Goal: Task Accomplishment & Management: Manage account settings

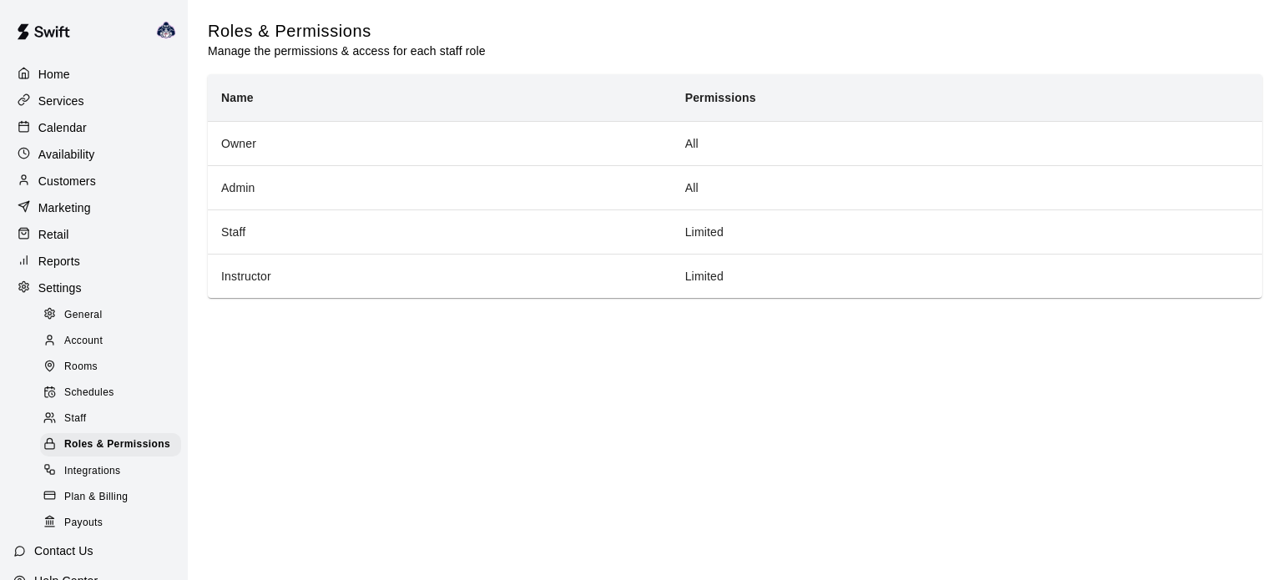
click at [81, 423] on span "Staff" at bounding box center [75, 419] width 22 height 17
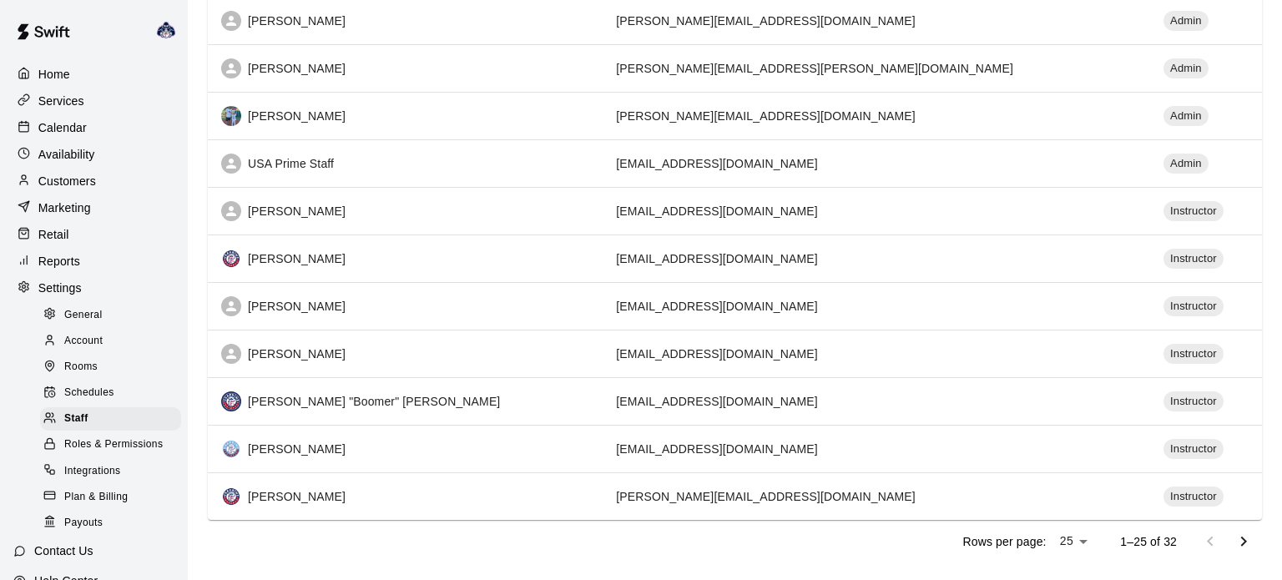
scroll to position [915, 0]
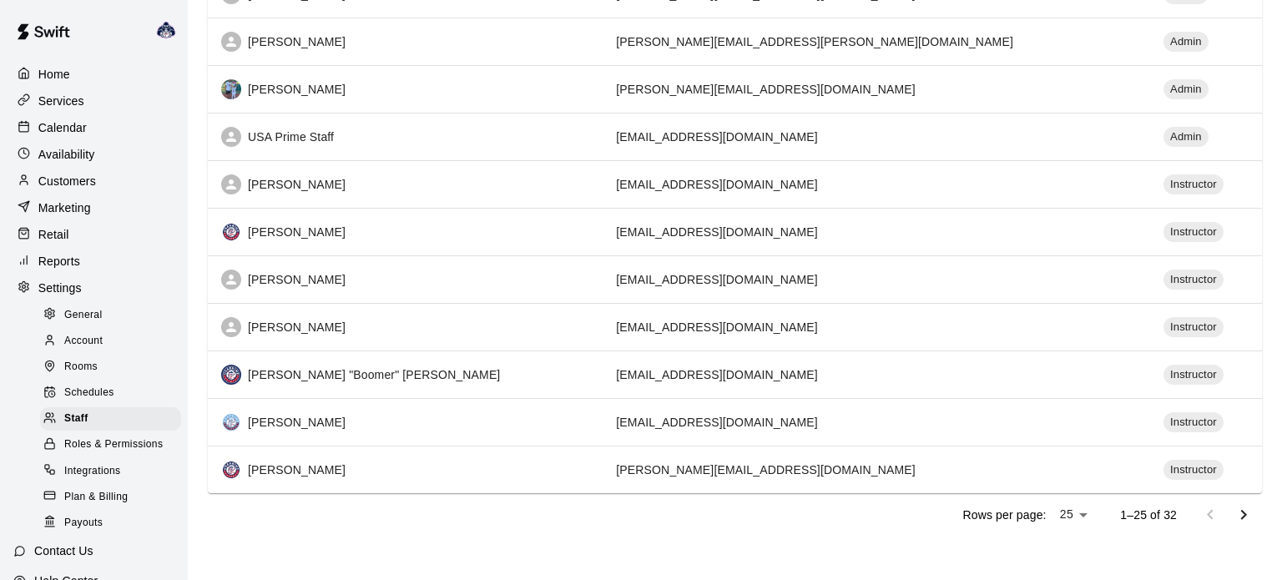
click at [1243, 512] on icon "Go to next page" at bounding box center [1244, 515] width 20 height 20
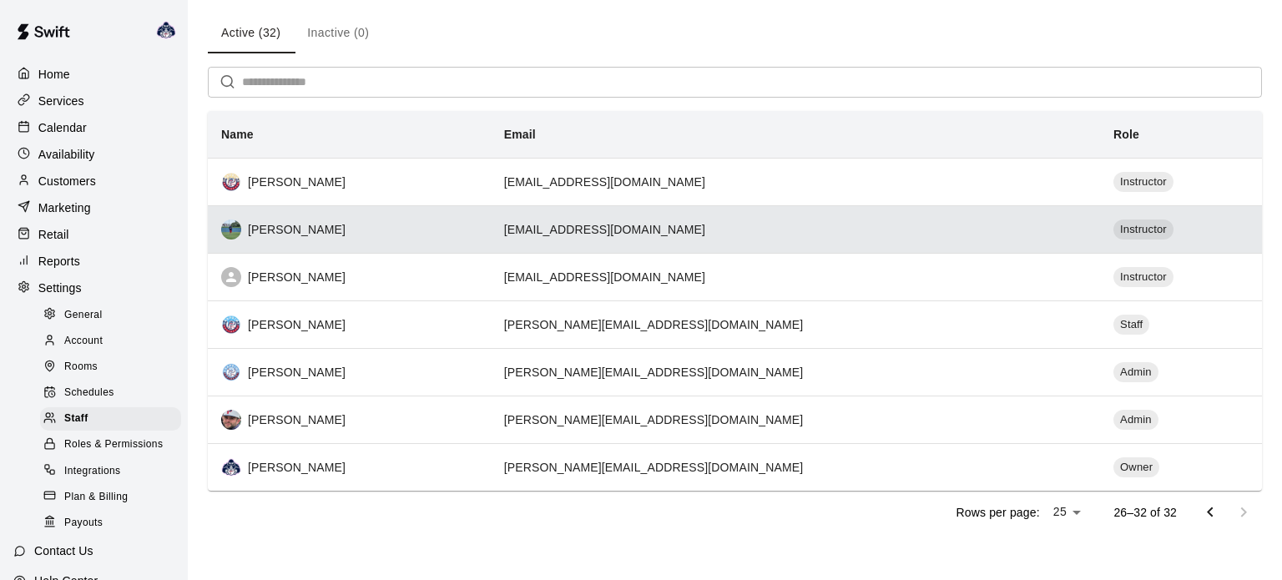
click at [751, 238] on td "[EMAIL_ADDRESS][DOMAIN_NAME]" at bounding box center [795, 229] width 609 height 48
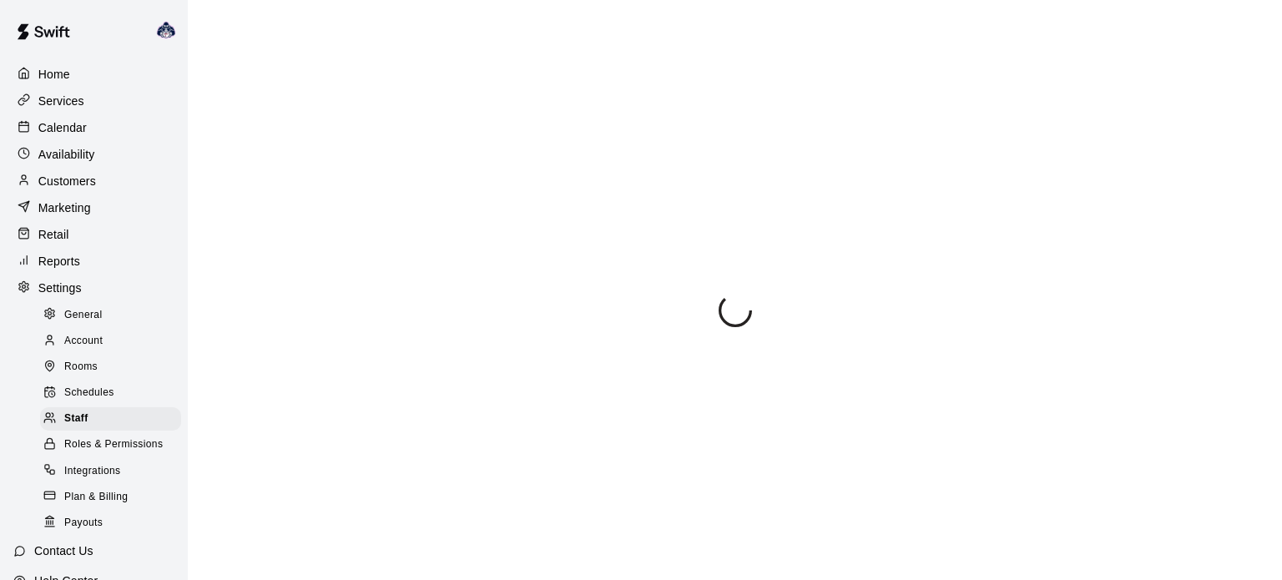
select select "**"
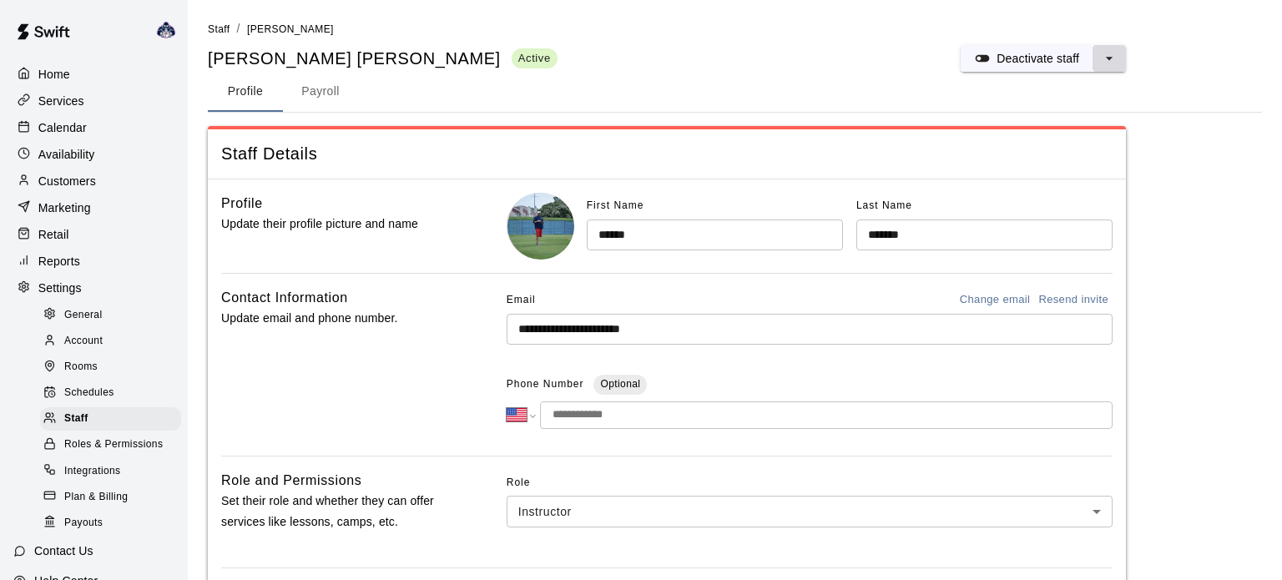
click at [1118, 60] on button "select merge strategy" at bounding box center [1109, 58] width 33 height 27
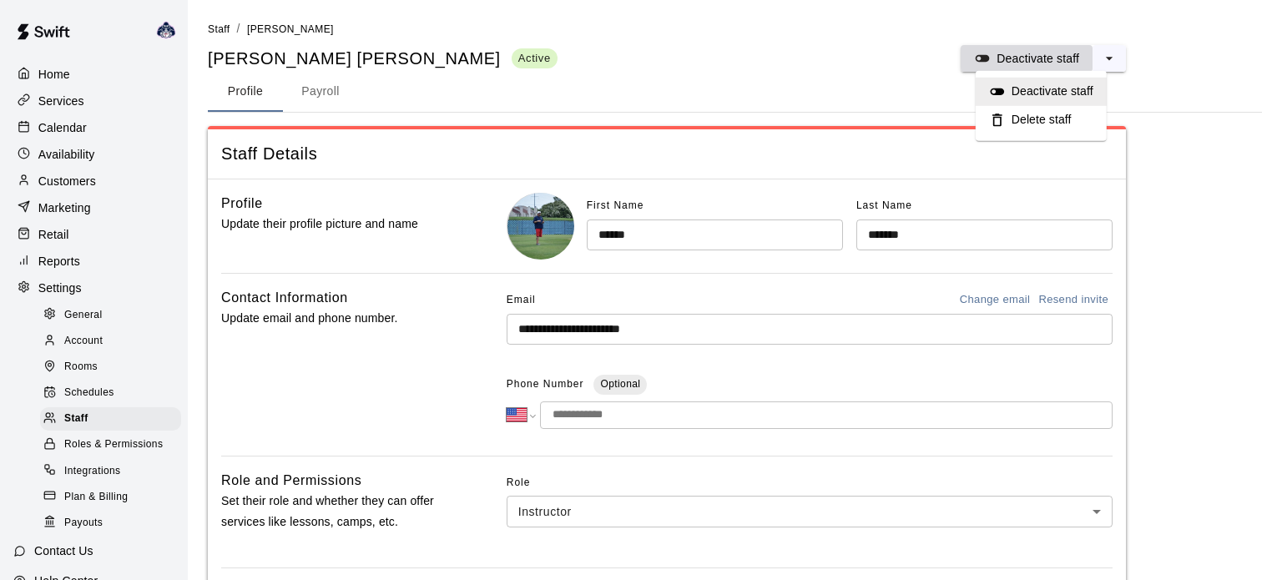
click at [1035, 52] on p "Deactivate staff" at bounding box center [1038, 58] width 83 height 17
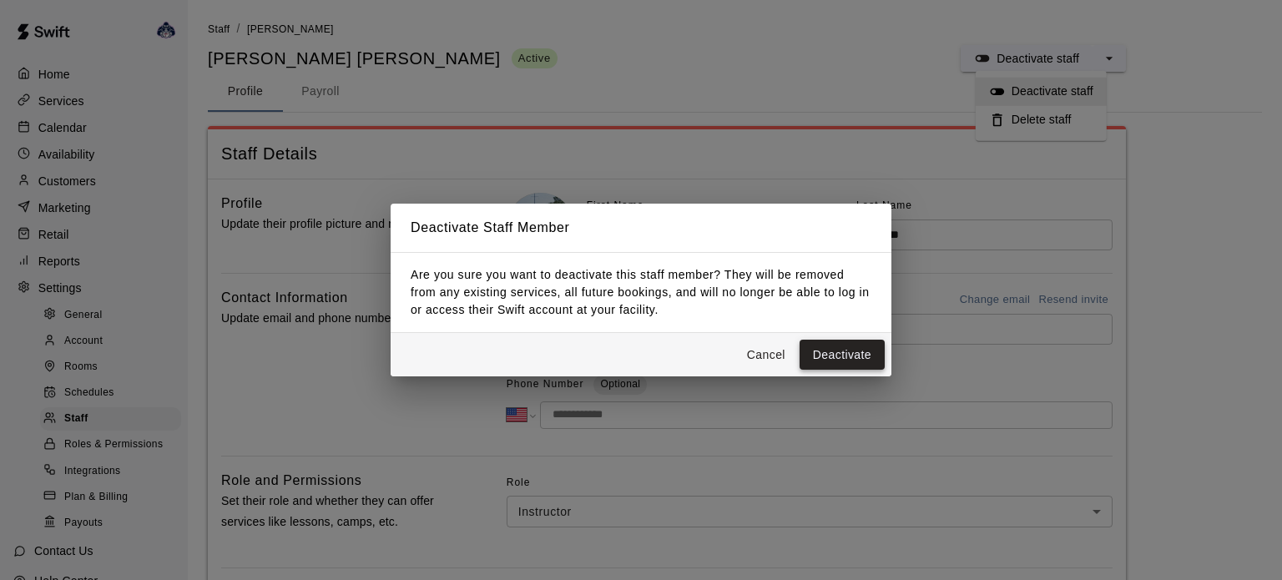
click at [830, 356] on button "Deactivate" at bounding box center [842, 355] width 85 height 31
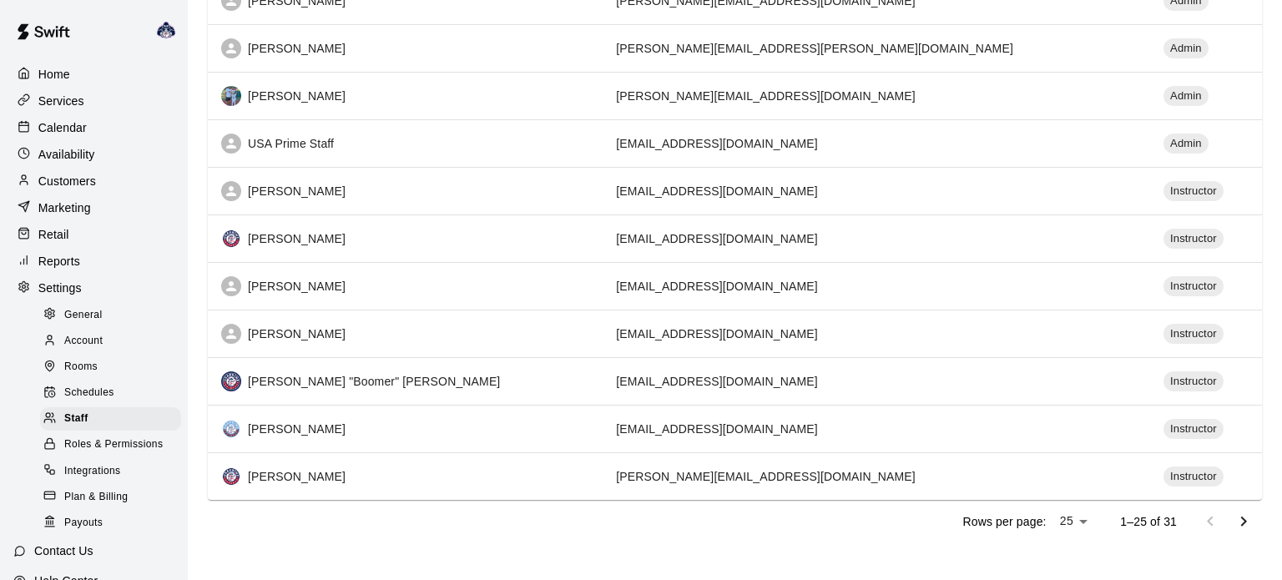
scroll to position [915, 0]
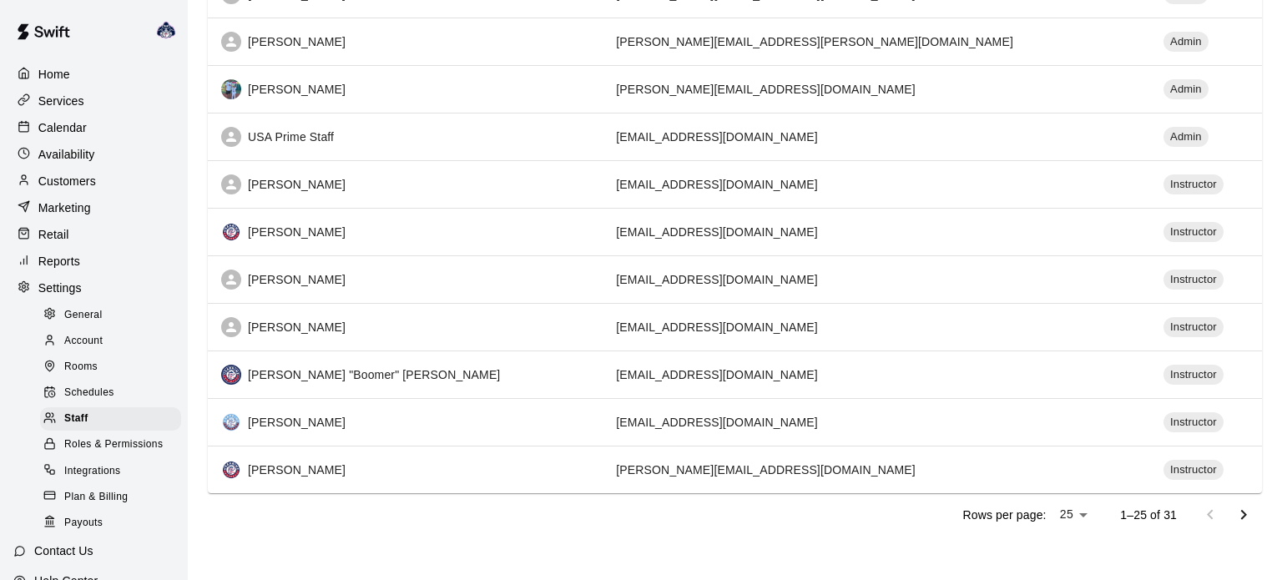
click at [1244, 516] on icon "Go to next page" at bounding box center [1244, 515] width 20 height 20
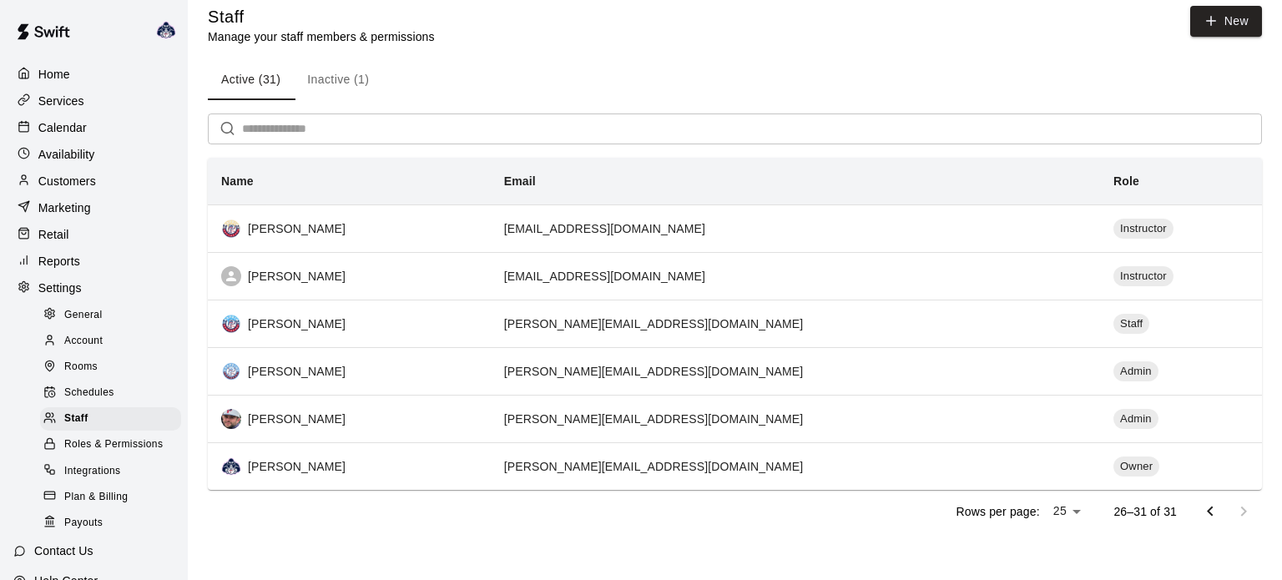
scroll to position [13, 0]
